Goal: Communication & Community: Answer question/provide support

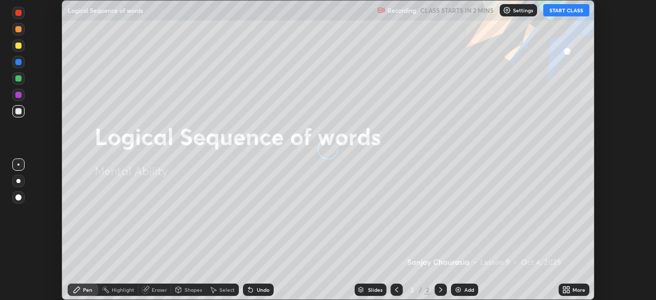
scroll to position [300, 655]
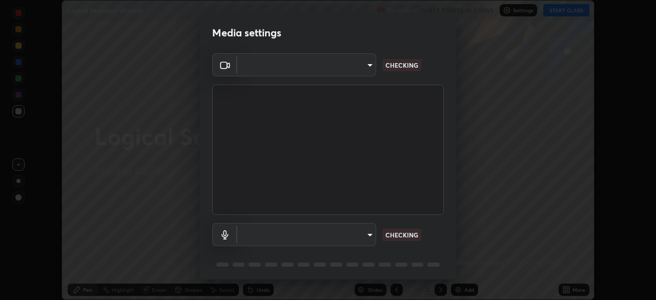
type input "86c0301267e8a56bd9eaf0f04455bbbb9d33ba860a3d9453e49bcdf8c7fe3f98"
click at [368, 235] on body "Erase all Logical Sequence of words Recording CLASS STARTS IN 2 MINS Settings S…" at bounding box center [328, 150] width 656 height 300
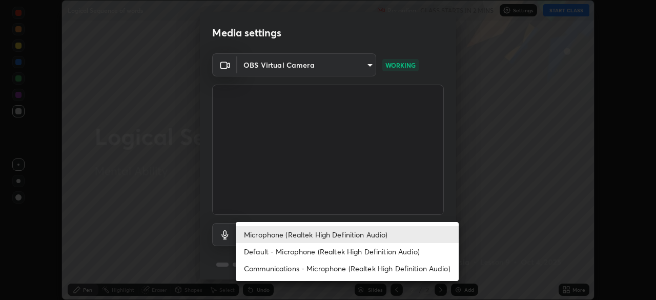
click at [305, 248] on li "Default - Microphone (Realtek High Definition Audio)" at bounding box center [347, 251] width 223 height 17
type input "default"
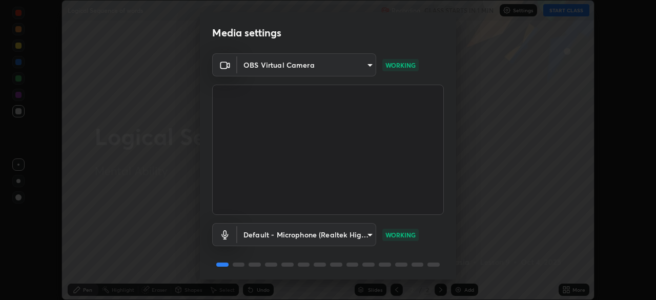
scroll to position [36, 0]
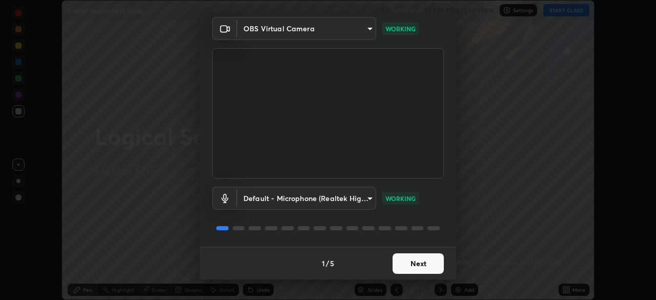
click at [408, 261] on button "Next" at bounding box center [417, 263] width 51 height 20
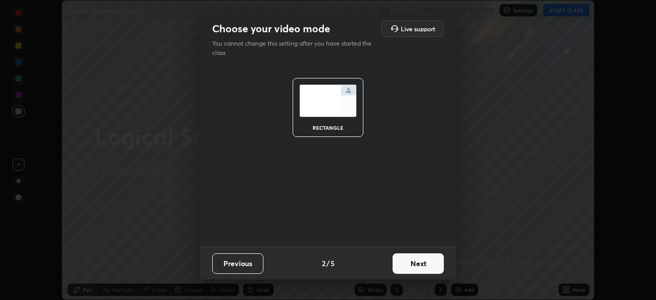
scroll to position [0, 0]
click at [419, 264] on button "Next" at bounding box center [417, 263] width 51 height 20
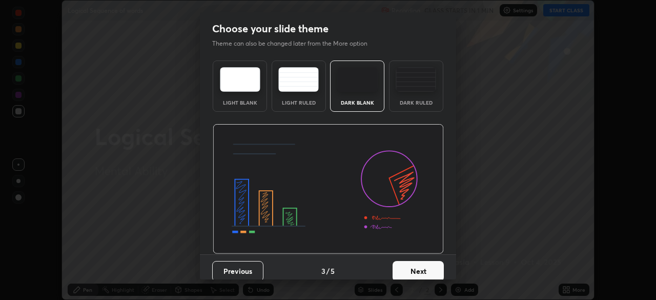
click at [417, 270] on button "Next" at bounding box center [417, 271] width 51 height 20
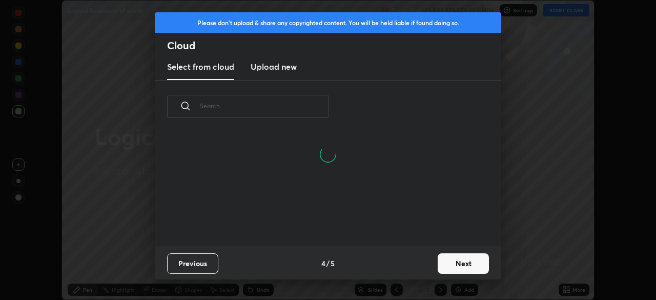
click at [454, 262] on button "Next" at bounding box center [462, 263] width 51 height 20
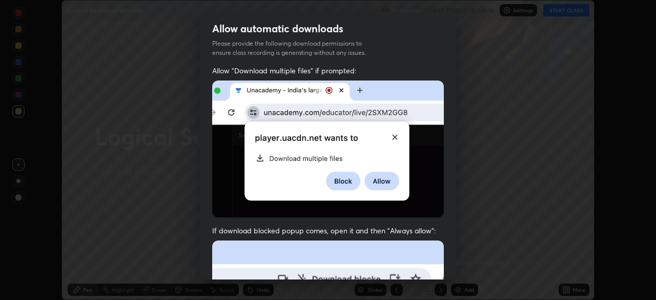
scroll to position [245, 0]
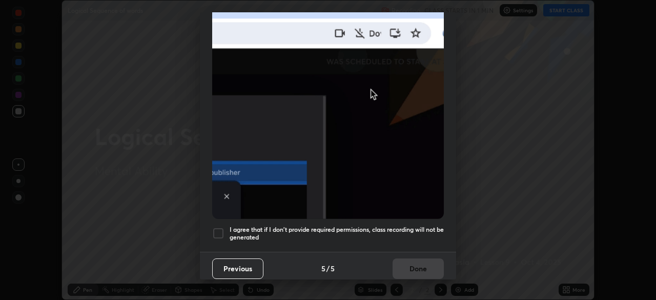
click at [219, 227] on div at bounding box center [218, 233] width 12 height 12
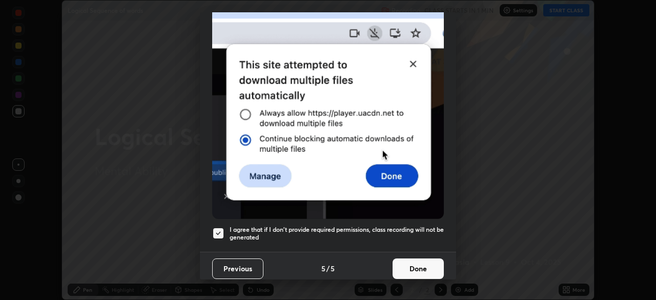
click at [420, 260] on button "Done" at bounding box center [417, 268] width 51 height 20
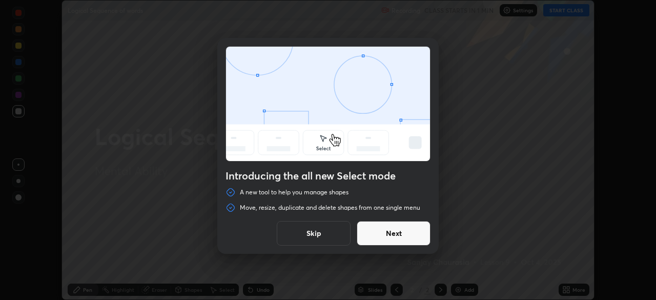
click at [320, 234] on button "Skip" at bounding box center [314, 233] width 74 height 25
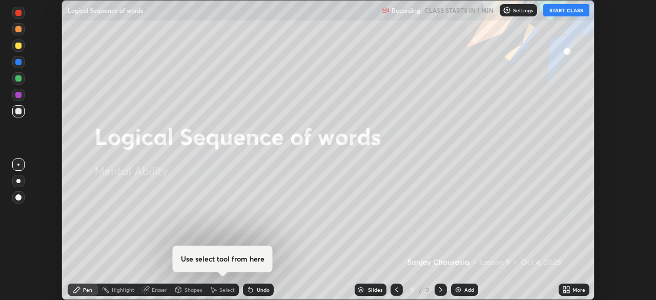
click at [564, 14] on button "START CLASS" at bounding box center [566, 10] width 46 height 12
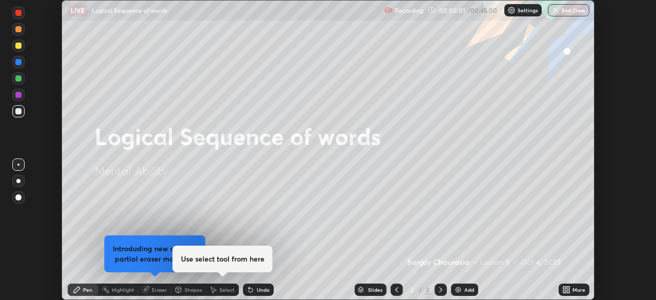
click at [466, 289] on div "Add" at bounding box center [469, 289] width 10 height 5
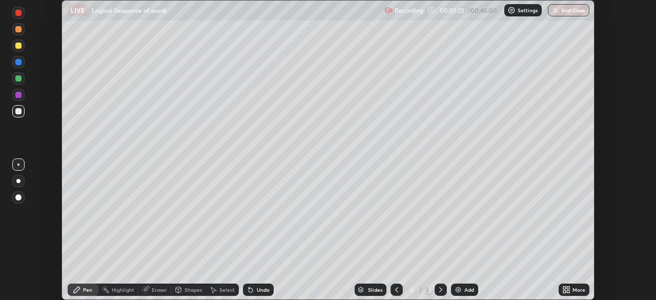
click at [19, 48] on div at bounding box center [18, 46] width 6 height 6
click at [160, 289] on div "Eraser" at bounding box center [159, 289] width 15 height 5
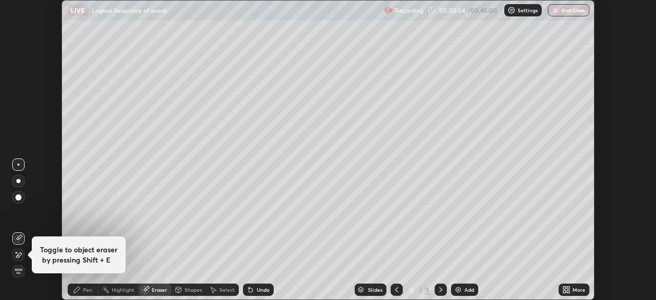
click at [88, 289] on div "Pen" at bounding box center [87, 289] width 9 height 5
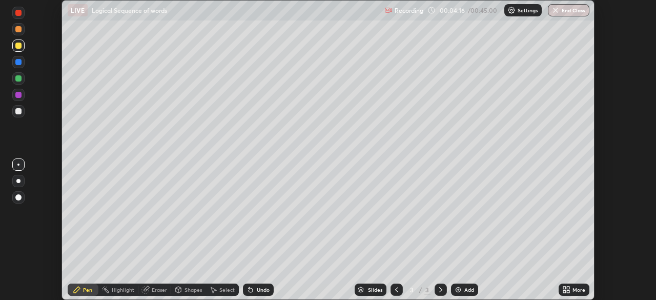
click at [460, 288] on img at bounding box center [458, 289] width 8 height 8
click at [465, 287] on div "Add" at bounding box center [469, 289] width 10 height 5
click at [161, 287] on div "Eraser" at bounding box center [159, 289] width 15 height 5
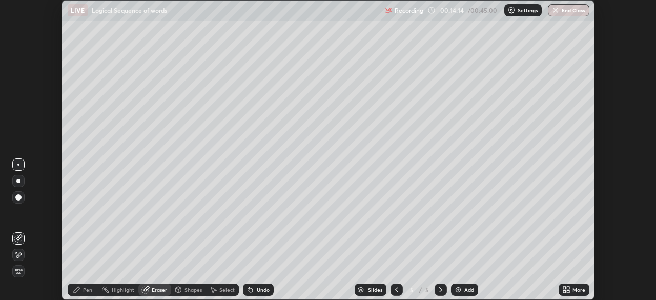
click at [466, 288] on div "Add" at bounding box center [469, 289] width 10 height 5
click at [92, 285] on div "Pen" at bounding box center [83, 289] width 31 height 12
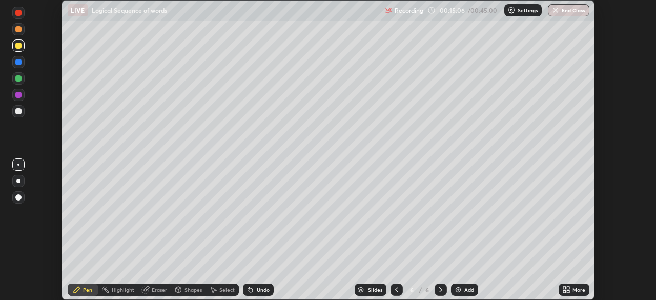
click at [18, 46] on div at bounding box center [18, 46] width 6 height 6
click at [18, 30] on div at bounding box center [18, 29] width 6 height 6
click at [19, 31] on div at bounding box center [18, 29] width 6 height 6
click at [18, 47] on div at bounding box center [18, 46] width 6 height 6
click at [156, 288] on div "Eraser" at bounding box center [159, 289] width 15 height 5
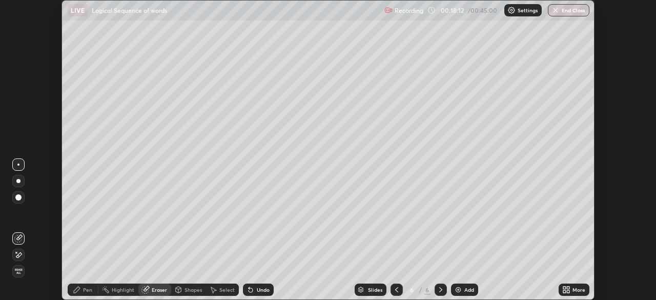
click at [86, 289] on div "Pen" at bounding box center [87, 289] width 9 height 5
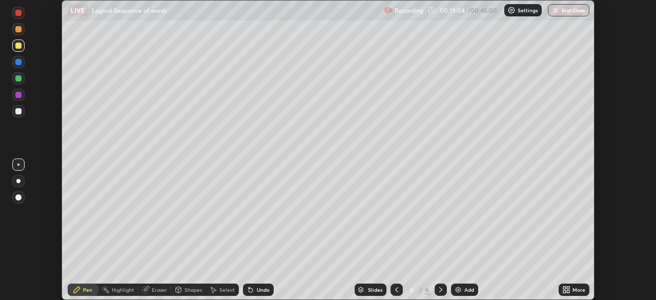
click at [157, 289] on div "Eraser" at bounding box center [159, 289] width 15 height 5
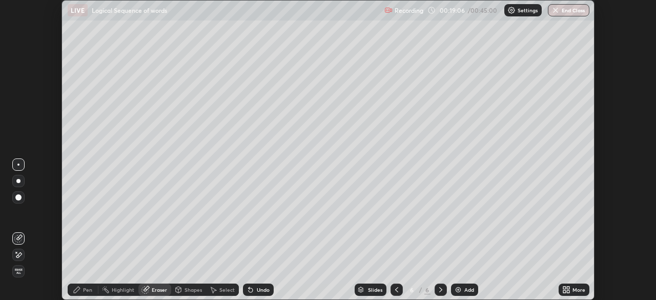
click at [87, 287] on div "Pen" at bounding box center [87, 289] width 9 height 5
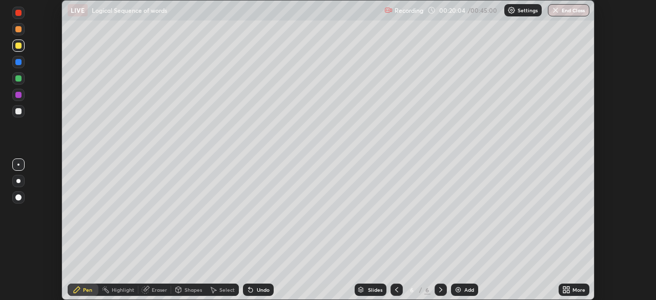
click at [467, 290] on div "Add" at bounding box center [469, 289] width 10 height 5
click at [395, 289] on icon at bounding box center [396, 289] width 8 height 8
click at [462, 288] on div "Add" at bounding box center [464, 289] width 27 height 12
click at [18, 29] on div at bounding box center [18, 29] width 6 height 6
click at [149, 288] on div "Eraser" at bounding box center [154, 289] width 33 height 12
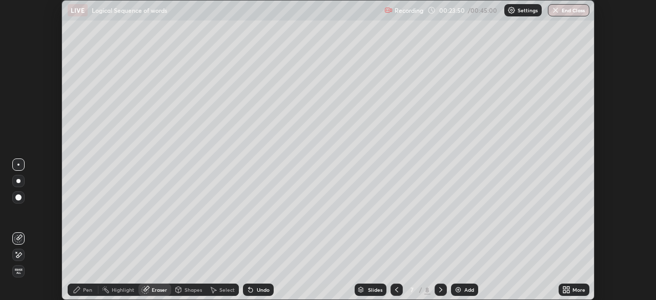
click at [91, 287] on div "Pen" at bounding box center [87, 289] width 9 height 5
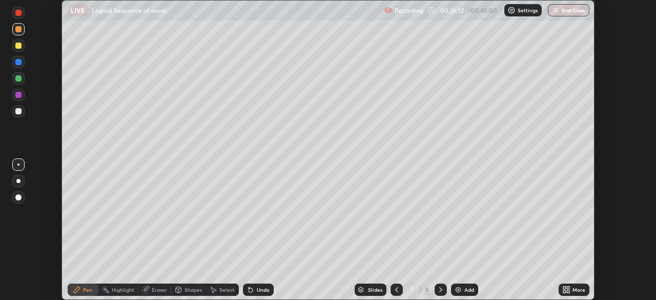
click at [18, 12] on div at bounding box center [18, 13] width 6 height 6
click at [465, 289] on div "Add" at bounding box center [469, 289] width 10 height 5
click at [18, 44] on div at bounding box center [18, 46] width 6 height 6
click at [19, 33] on div at bounding box center [18, 29] width 12 height 12
click at [17, 79] on div at bounding box center [18, 78] width 6 height 6
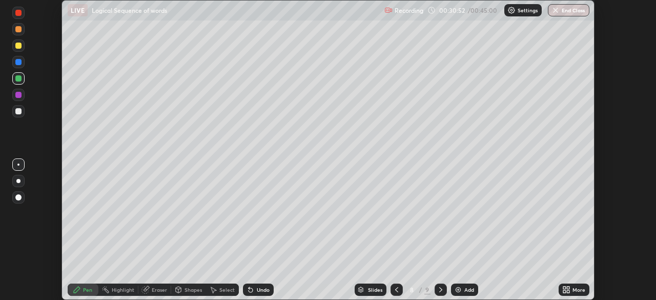
click at [17, 47] on div at bounding box center [18, 46] width 6 height 6
click at [159, 291] on div "Eraser" at bounding box center [159, 289] width 15 height 5
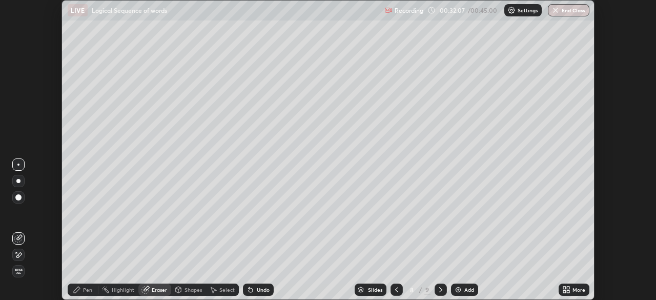
click at [83, 287] on div "Pen" at bounding box center [87, 289] width 9 height 5
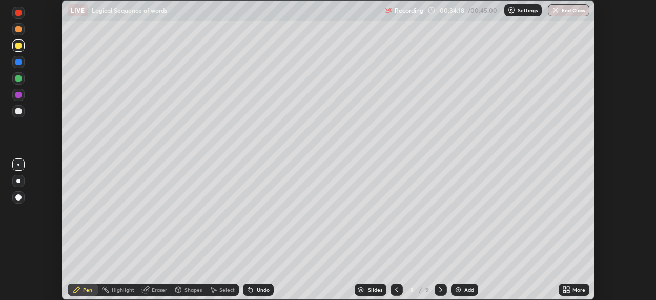
click at [383, 287] on div "Slides" at bounding box center [370, 289] width 32 height 12
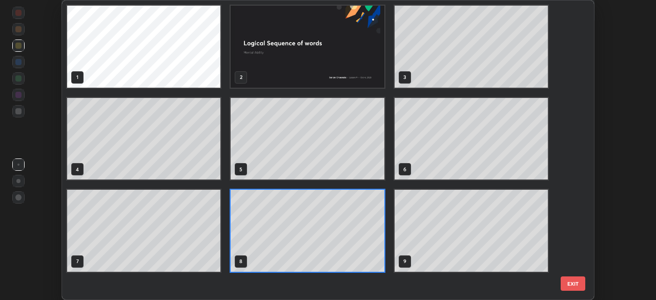
scroll to position [296, 527]
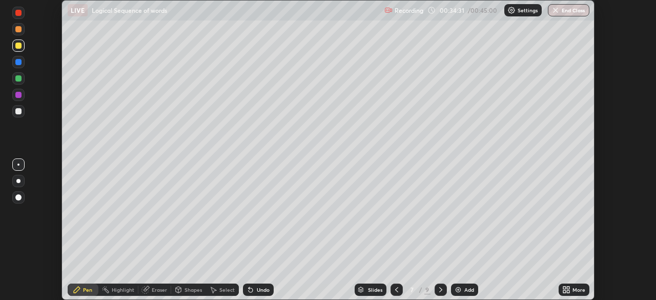
click at [160, 289] on div "Eraser" at bounding box center [159, 289] width 15 height 5
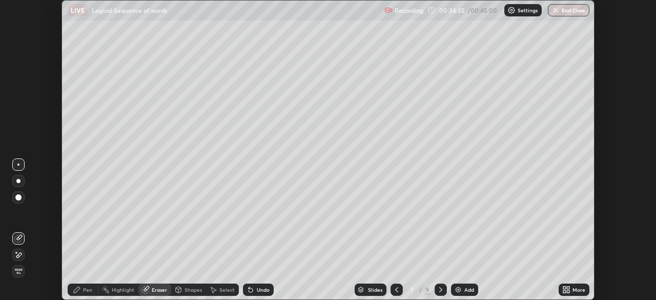
click at [91, 290] on div "Pen" at bounding box center [87, 289] width 9 height 5
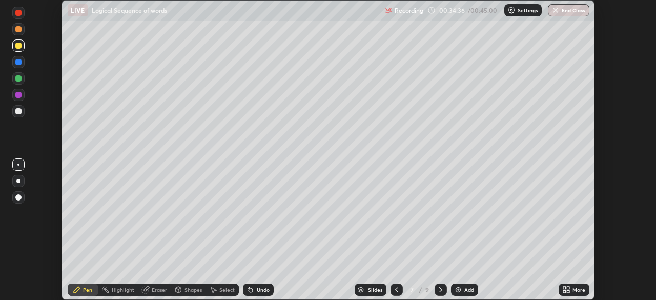
click at [17, 115] on div at bounding box center [18, 111] width 12 height 12
click at [18, 79] on div at bounding box center [18, 78] width 6 height 6
click at [17, 110] on div at bounding box center [18, 111] width 6 height 6
click at [20, 64] on div at bounding box center [18, 62] width 6 height 6
click at [396, 287] on icon at bounding box center [396, 289] width 8 height 8
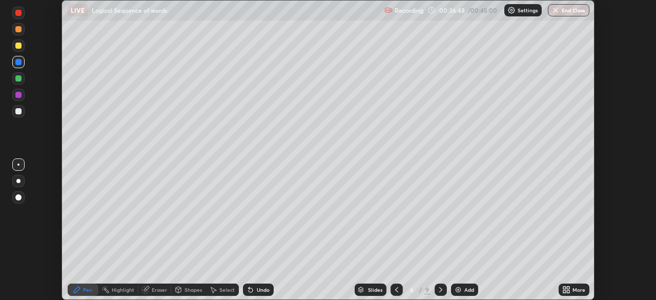
click at [440, 287] on icon at bounding box center [440, 289] width 8 height 8
click at [440, 290] on icon at bounding box center [440, 289] width 3 height 5
click at [465, 288] on div "Add" at bounding box center [469, 289] width 10 height 5
click at [571, 10] on button "End Class" at bounding box center [568, 10] width 41 height 12
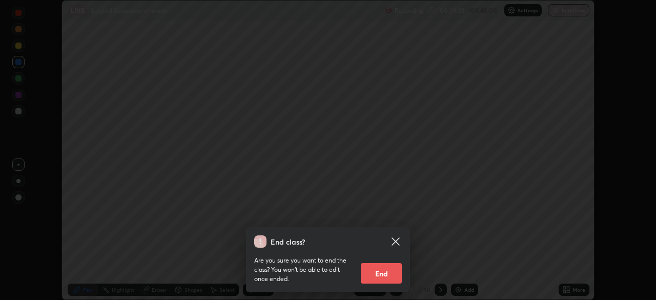
click at [379, 273] on button "End" at bounding box center [381, 273] width 41 height 20
